Goal: Task Accomplishment & Management: Complete application form

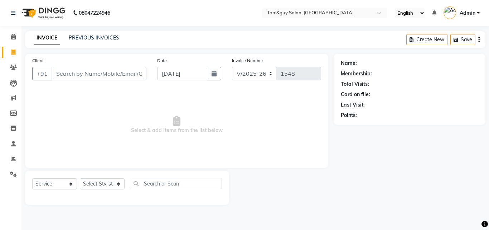
select select "6593"
select select "service"
type input "7008322202"
click at [126, 77] on span "Add Client" at bounding box center [128, 73] width 28 height 7
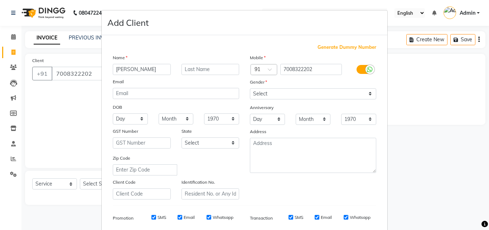
type input "[PERSON_NAME]"
click at [203, 69] on input "text" at bounding box center [211, 69] width 58 height 11
type input "[PERSON_NAME]"
drag, startPoint x: 299, startPoint y: 95, endPoint x: 288, endPoint y: 128, distance: 35.3
click at [288, 128] on div "Mobile Country Code × 91 7008322202 Gender Select [DEMOGRAPHIC_DATA] [DEMOGRAPH…" at bounding box center [313, 126] width 137 height 145
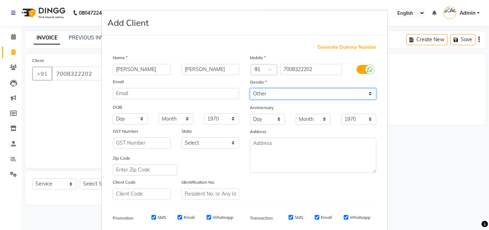
click at [250, 88] on select "Select [DEMOGRAPHIC_DATA] [DEMOGRAPHIC_DATA] Other Prefer Not To Say" at bounding box center [313, 93] width 126 height 11
click at [266, 97] on select "Select [DEMOGRAPHIC_DATA] [DEMOGRAPHIC_DATA] Other Prefer Not To Say" at bounding box center [313, 93] width 126 height 11
select select "[DEMOGRAPHIC_DATA]"
click at [250, 88] on select "Select [DEMOGRAPHIC_DATA] [DEMOGRAPHIC_DATA] Other Prefer Not To Say" at bounding box center [313, 93] width 126 height 11
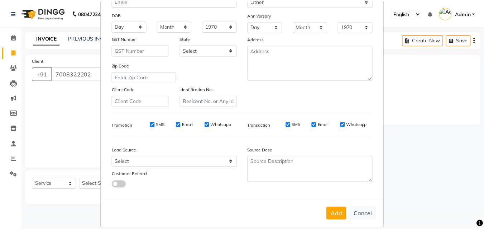
scroll to position [101, 0]
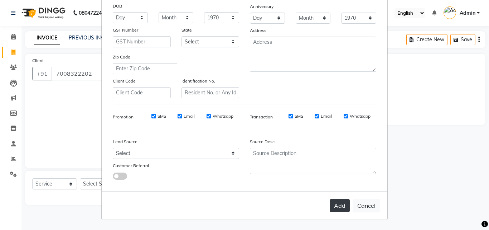
click at [337, 207] on button "Add" at bounding box center [340, 205] width 20 height 13
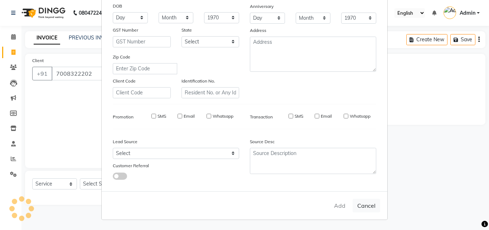
select select
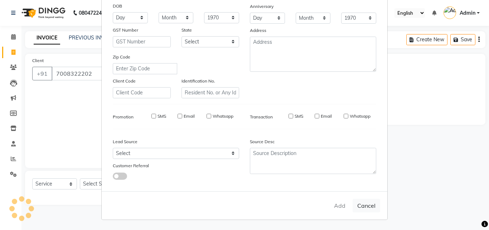
select select
checkbox input "false"
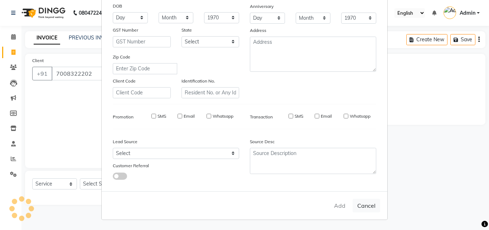
checkbox input "false"
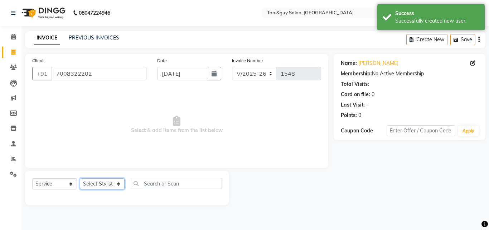
click at [108, 187] on select "Select Stylist ABISHEK ARSH [PERSON_NAME] [PERSON_NAME] PRIYA SAKCHI sandhya [P…" at bounding box center [102, 183] width 45 height 11
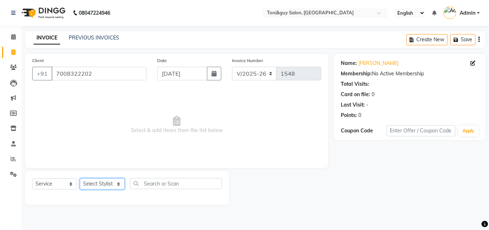
select select "89016"
click at [80, 178] on select "Select Stylist ABISHEK ARSH [PERSON_NAME] [PERSON_NAME] PRIYA SAKCHI sandhya [P…" at bounding box center [102, 183] width 45 height 11
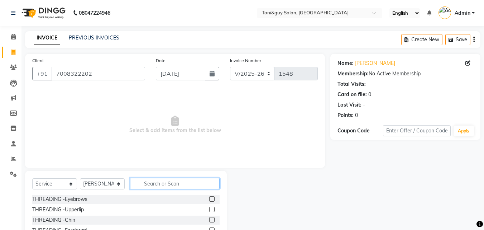
click at [162, 181] on input "text" at bounding box center [175, 183] width 90 height 11
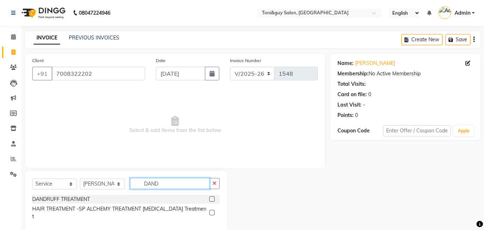
type input "DAND"
click at [211, 198] on label at bounding box center [211, 198] width 5 height 5
click at [211, 198] on input "checkbox" at bounding box center [211, 199] width 5 height 5
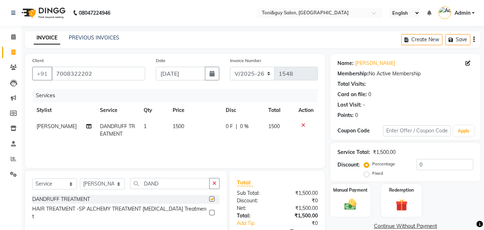
checkbox input "false"
click at [173, 124] on span "1500" at bounding box center [178, 126] width 11 height 6
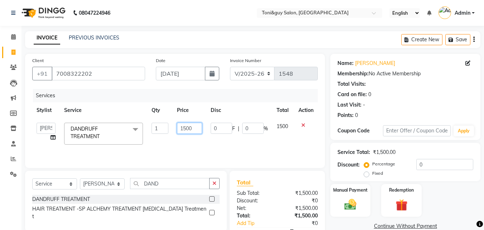
click at [183, 128] on input "1500" at bounding box center [189, 127] width 25 height 11
type input "2500"
click at [285, 127] on td "1500" at bounding box center [283, 133] width 22 height 30
click at [350, 204] on img at bounding box center [350, 204] width 20 height 14
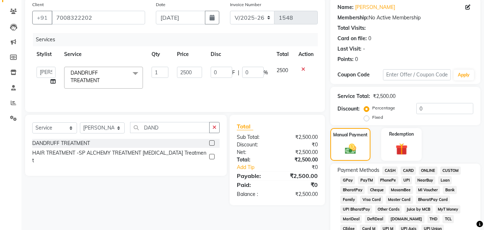
scroll to position [57, 0]
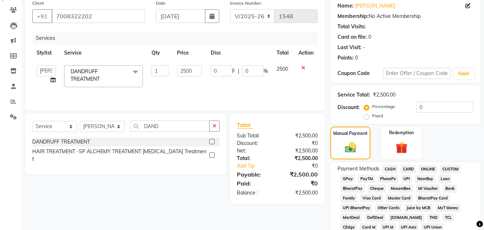
click at [407, 178] on span "UPI" at bounding box center [406, 178] width 11 height 8
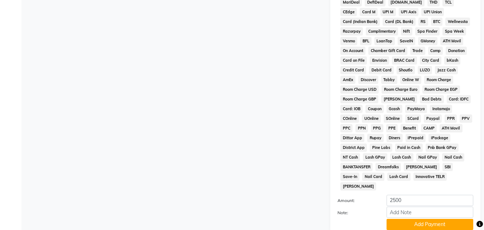
scroll to position [305, 0]
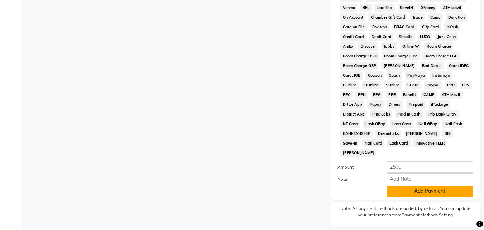
click at [447, 185] on button "Add Payment" at bounding box center [429, 190] width 87 height 11
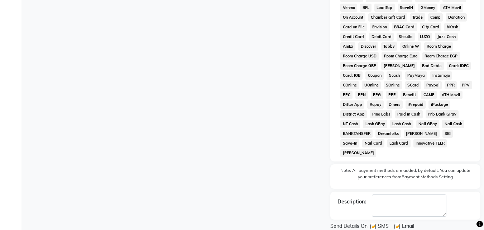
click at [483, 225] on icon at bounding box center [479, 224] width 6 height 6
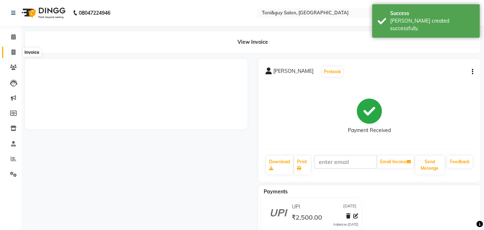
click at [14, 51] on icon at bounding box center [13, 51] width 4 height 5
select select "service"
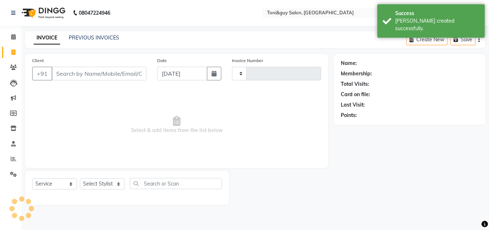
type input "1549"
select select "6593"
click at [68, 76] on input "Client" at bounding box center [99, 74] width 95 height 14
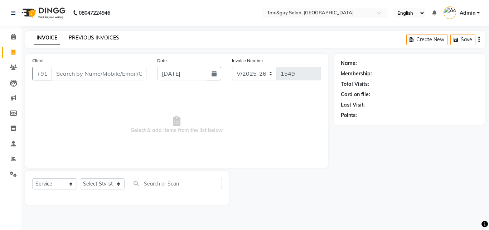
click at [106, 37] on link "PREVIOUS INVOICES" at bounding box center [94, 37] width 50 height 6
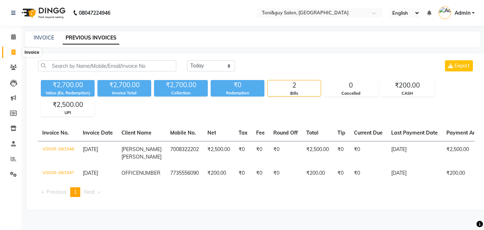
click at [12, 53] on icon at bounding box center [13, 51] width 4 height 5
select select "service"
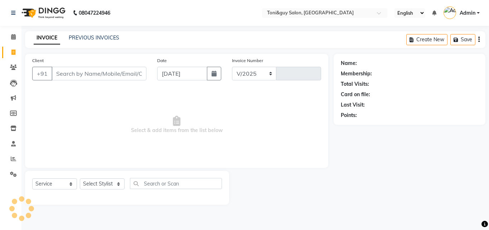
click at [68, 77] on input "Client" at bounding box center [99, 74] width 95 height 14
select select "6593"
type input "1549"
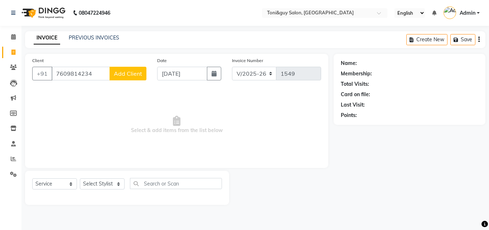
type input "7609814234"
click at [121, 75] on span "Add Client" at bounding box center [128, 73] width 28 height 7
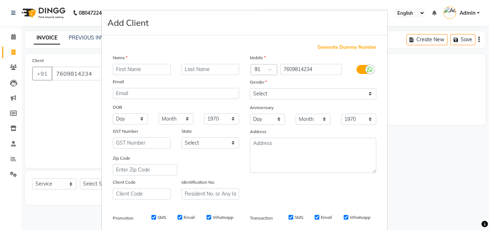
click at [123, 70] on input "text" at bounding box center [142, 69] width 58 height 11
type input "ABU"
click at [185, 67] on input "text" at bounding box center [211, 69] width 58 height 11
type input "SIR"
drag, startPoint x: 273, startPoint y: 91, endPoint x: 258, endPoint y: 120, distance: 32.7
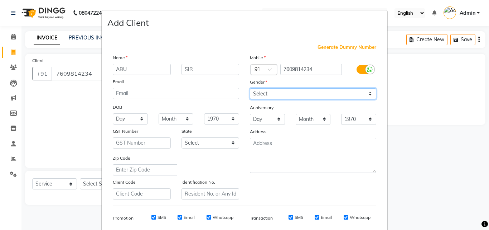
click at [258, 120] on div "Mobile Country Code × 91 7609814234 Gender Select [DEMOGRAPHIC_DATA] [DEMOGRAPH…" at bounding box center [313, 126] width 137 height 145
select select "[DEMOGRAPHIC_DATA]"
click at [250, 88] on select "Select [DEMOGRAPHIC_DATA] [DEMOGRAPHIC_DATA] Other Prefer Not To Say" at bounding box center [313, 93] width 126 height 11
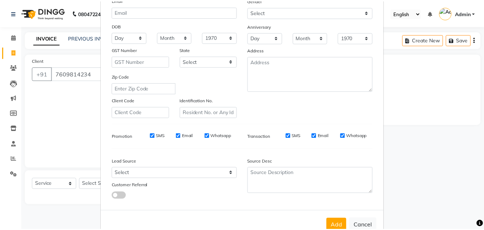
scroll to position [101, 0]
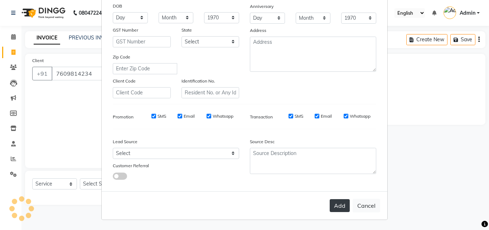
click at [337, 207] on button "Add" at bounding box center [340, 205] width 20 height 13
select select
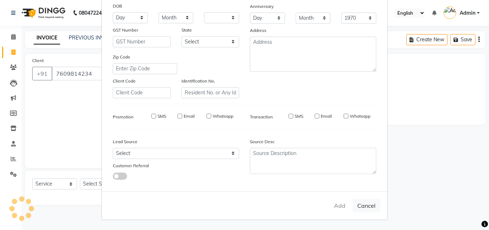
select select
checkbox input "false"
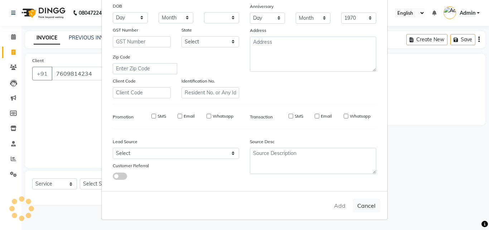
checkbox input "false"
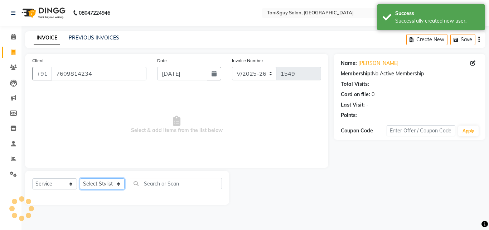
click at [111, 184] on select "Select Stylist ABISHEK ARSH [PERSON_NAME] [PERSON_NAME] PRIYA SAKCHI sandhya [P…" at bounding box center [102, 183] width 45 height 11
select select "70904"
click at [80, 178] on select "Select Stylist ABISHEK ARSH [PERSON_NAME] [PERSON_NAME] PRIYA SAKCHI sandhya [P…" at bounding box center [102, 183] width 45 height 11
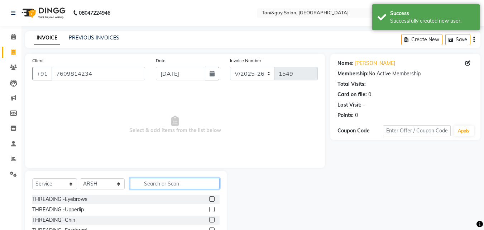
click at [186, 185] on input "text" at bounding box center [175, 183] width 90 height 11
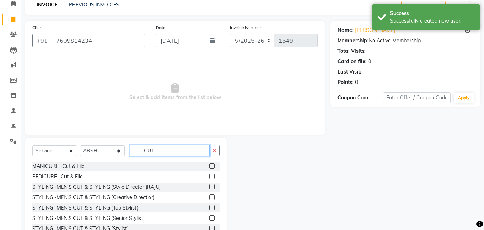
scroll to position [57, 0]
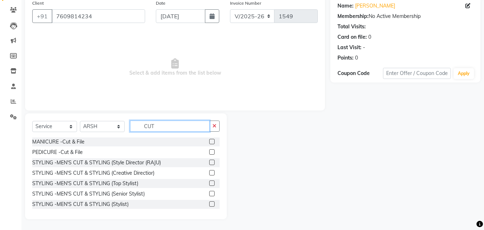
type input "CUT"
click at [209, 182] on label at bounding box center [211, 182] width 5 height 5
click at [209, 182] on input "checkbox" at bounding box center [211, 183] width 5 height 5
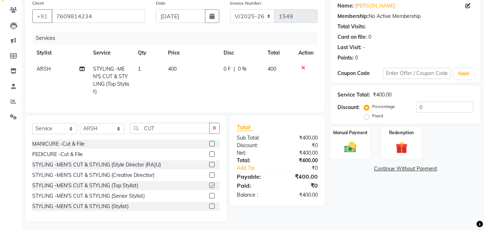
checkbox input "false"
click at [242, 67] on span "0 %" at bounding box center [242, 69] width 9 height 8
select select "70904"
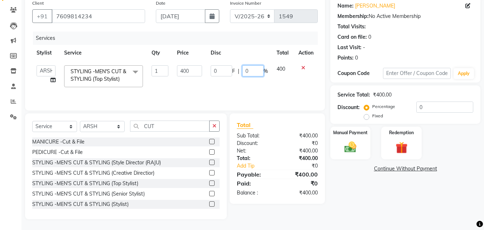
click at [252, 71] on input "0" at bounding box center [252, 70] width 21 height 11
type input "50"
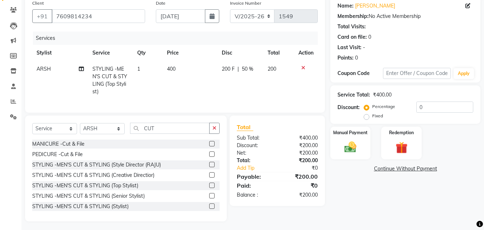
click at [285, 69] on td "200" at bounding box center [278, 80] width 31 height 39
select select "70904"
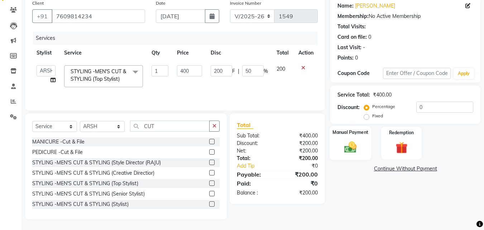
click at [342, 146] on img at bounding box center [350, 147] width 20 height 14
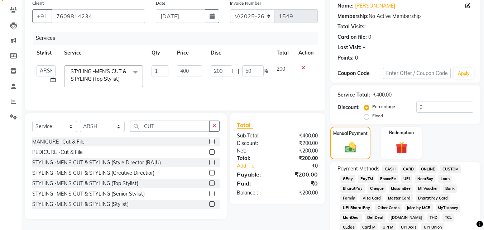
click at [406, 177] on span "UPI" at bounding box center [406, 178] width 11 height 8
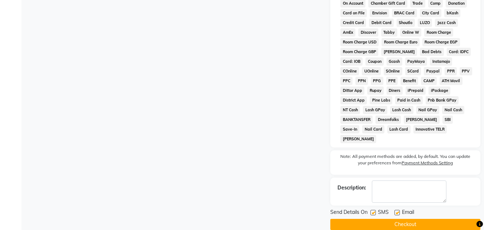
scroll to position [320, 0]
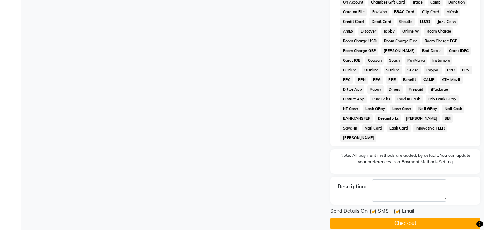
click at [429, 217] on button "Checkout" at bounding box center [405, 222] width 150 height 11
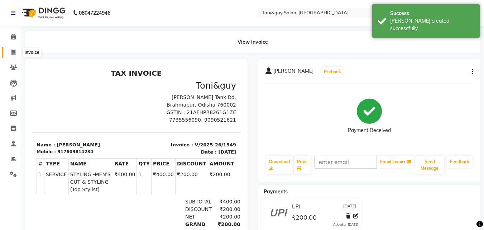
click at [14, 53] on icon at bounding box center [13, 51] width 4 height 5
select select "service"
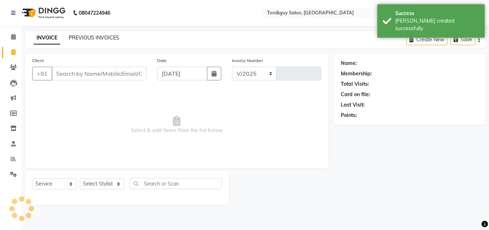
select select "6593"
type input "1550"
click at [75, 37] on link "PREVIOUS INVOICES" at bounding box center [94, 37] width 50 height 6
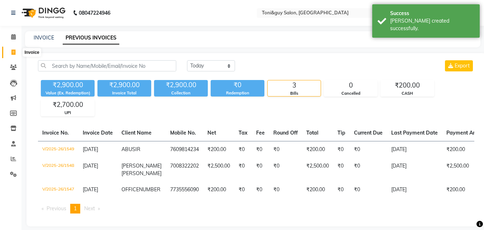
click at [11, 50] on icon at bounding box center [13, 51] width 4 height 5
select select "service"
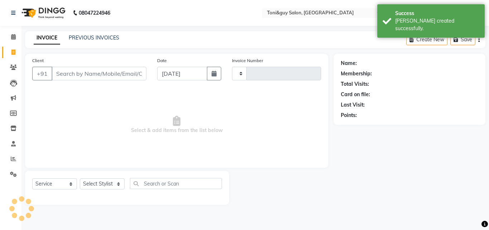
type input "1550"
select select "6593"
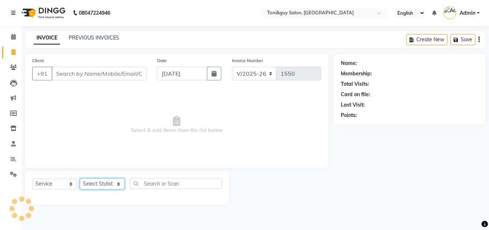
click at [115, 184] on select "Select Stylist ABISHEK ARSH [PERSON_NAME] [PERSON_NAME] PRIYA SAKCHI sandhya [P…" at bounding box center [102, 183] width 45 height 11
select select "52556"
click at [80, 178] on select "Select Stylist ABISHEK ARSH [PERSON_NAME] [PERSON_NAME] PRIYA SAKCHI sandhya [P…" at bounding box center [102, 183] width 45 height 11
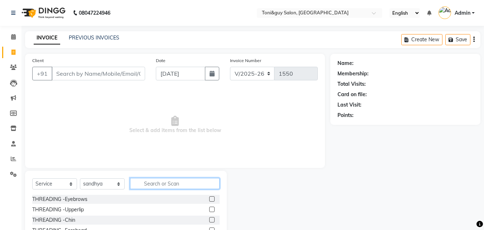
click at [182, 185] on input "text" at bounding box center [175, 183] width 90 height 11
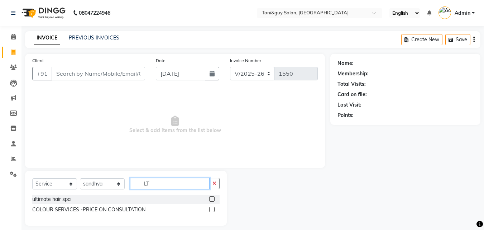
click at [159, 186] on input "LT" at bounding box center [169, 183] width 79 height 11
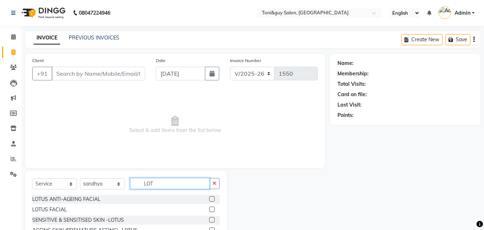
type input "LOT"
click at [213, 209] on label at bounding box center [211, 208] width 5 height 5
click at [213, 209] on input "checkbox" at bounding box center [211, 209] width 5 height 5
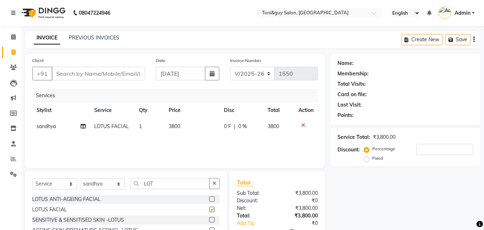
checkbox input "false"
click at [174, 127] on span "3800" at bounding box center [174, 126] width 11 height 6
select select "52556"
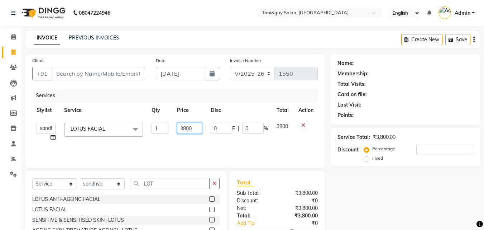
click at [196, 126] on input "3800" at bounding box center [189, 127] width 25 height 11
type input "3"
type input "1400"
click at [284, 120] on td "3800" at bounding box center [283, 131] width 22 height 27
select select "52556"
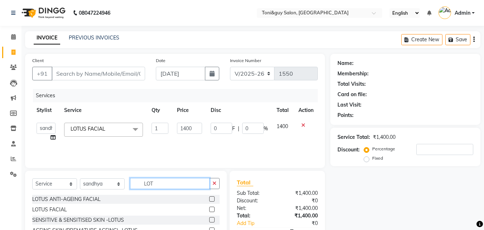
click at [185, 184] on input "LOT" at bounding box center [169, 183] width 79 height 11
type input "L"
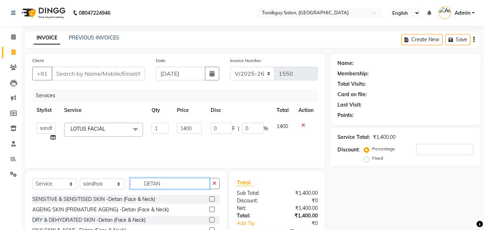
type input "DETAN"
click at [212, 219] on label at bounding box center [211, 219] width 5 height 5
click at [212, 219] on input "checkbox" at bounding box center [211, 219] width 5 height 5
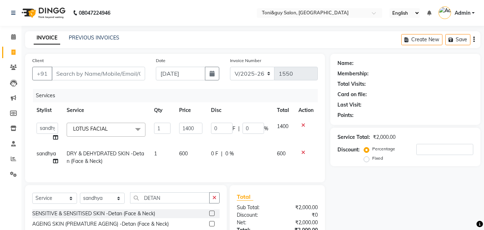
checkbox input "false"
click at [61, 72] on input "Client" at bounding box center [98, 74] width 93 height 14
type input "9"
type input "0"
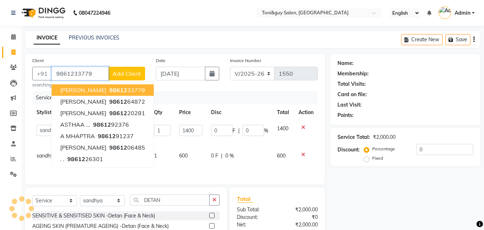
type input "9861233779"
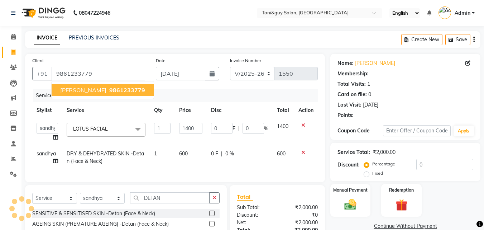
click at [120, 90] on span "9861233779" at bounding box center [127, 89] width 36 height 7
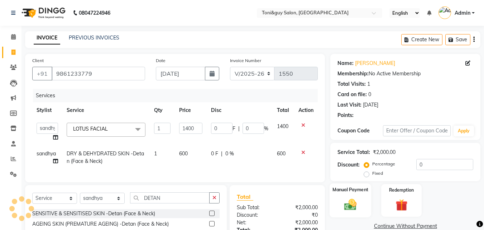
click at [352, 204] on img at bounding box center [350, 204] width 20 height 14
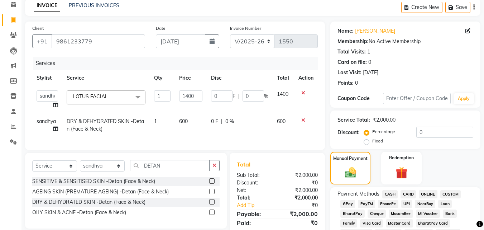
scroll to position [43, 0]
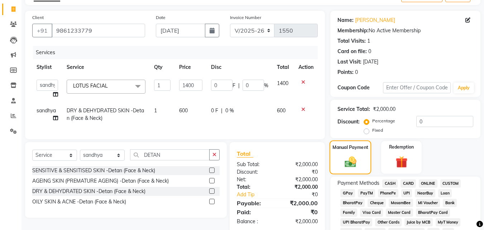
click at [347, 150] on label "Manual Payment" at bounding box center [350, 147] width 36 height 7
click at [348, 154] on div "Manual Payment" at bounding box center [350, 157] width 42 height 34
click at [427, 121] on input "0" at bounding box center [444, 121] width 57 height 11
type input "1"
type input "14"
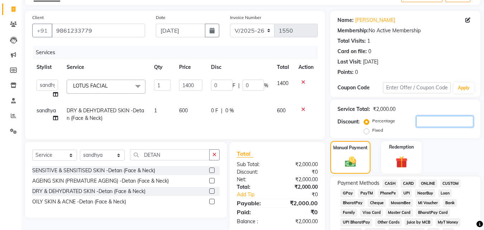
type input "1"
type input "10"
type input "140"
type input "10"
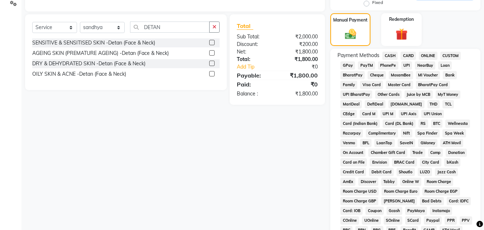
scroll to position [172, 0]
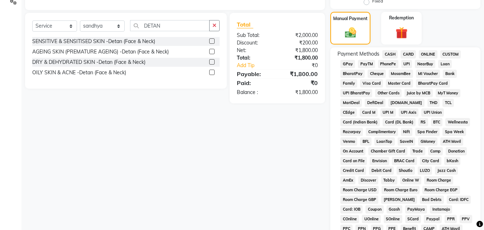
type input "10"
click at [405, 63] on span "UPI" at bounding box center [406, 64] width 11 height 8
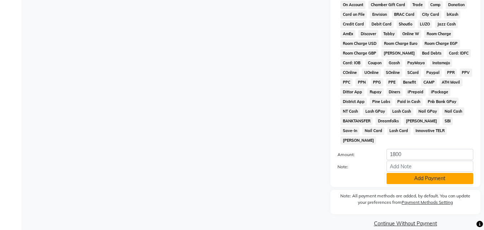
click at [429, 173] on button "Add Payment" at bounding box center [429, 178] width 87 height 11
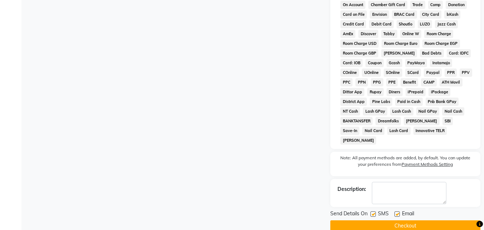
click at [428, 220] on button "Checkout" at bounding box center [405, 225] width 150 height 11
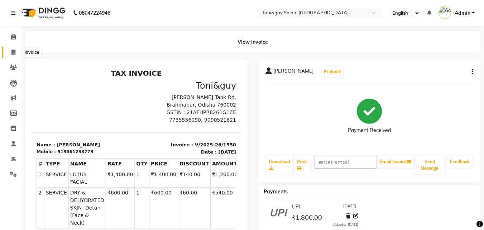
click at [14, 53] on icon at bounding box center [13, 51] width 4 height 5
select select "service"
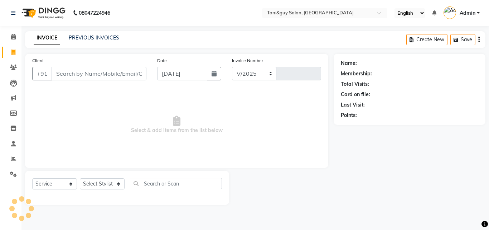
select select "6593"
type input "1551"
click at [13, 127] on icon at bounding box center [13, 127] width 6 height 5
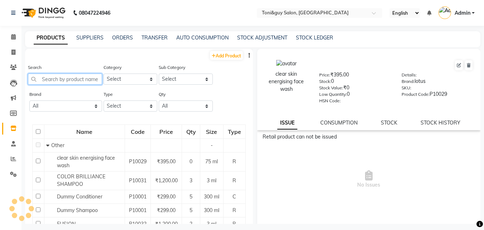
click at [93, 81] on input "text" at bounding box center [65, 78] width 74 height 11
